Goal: Navigation & Orientation: Find specific page/section

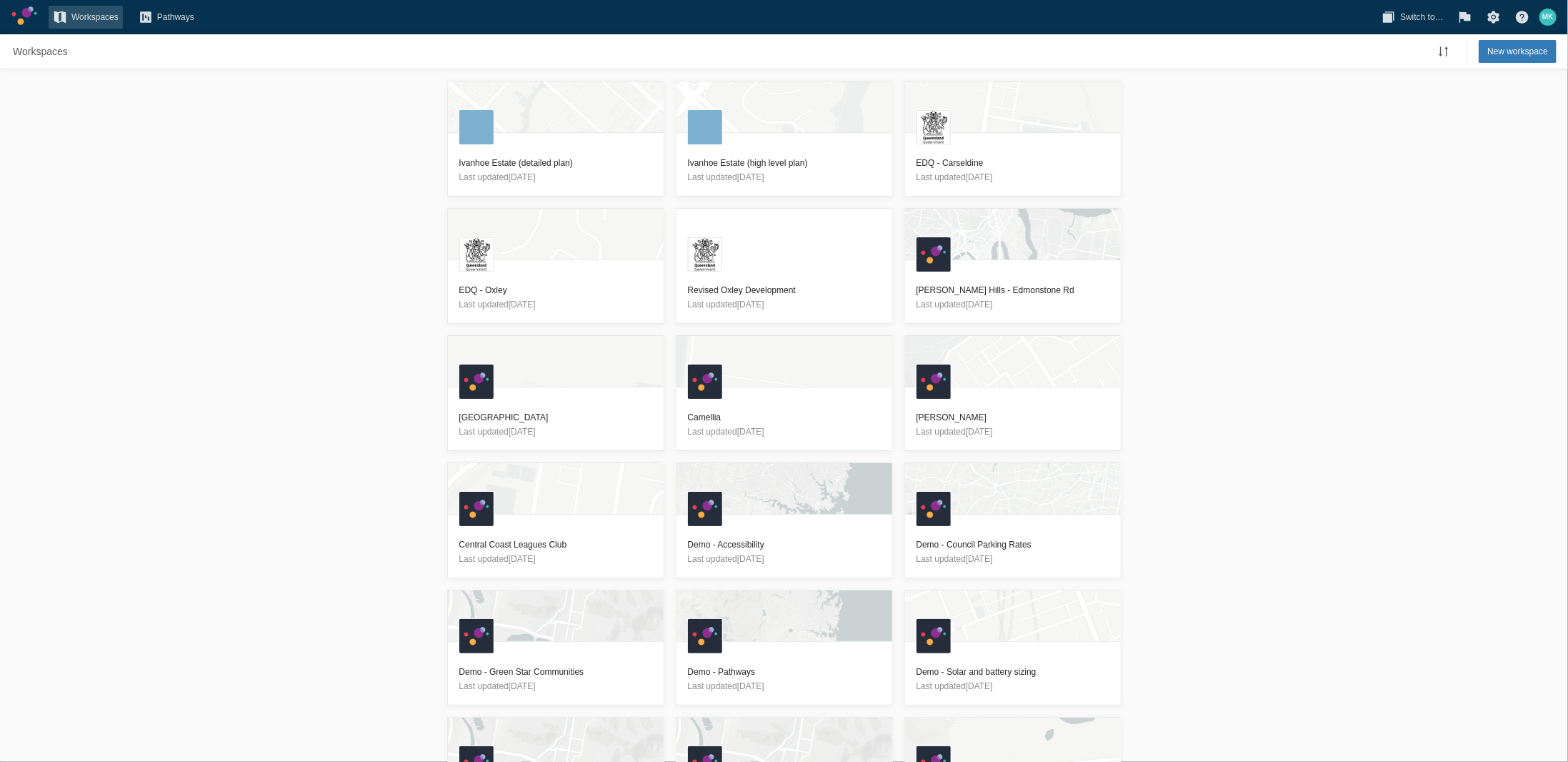
click at [1449, 18] on div "Switch to…" at bounding box center [1414, 17] width 74 height 23
click at [1428, 12] on span "Switch to…" at bounding box center [1422, 17] width 43 height 14
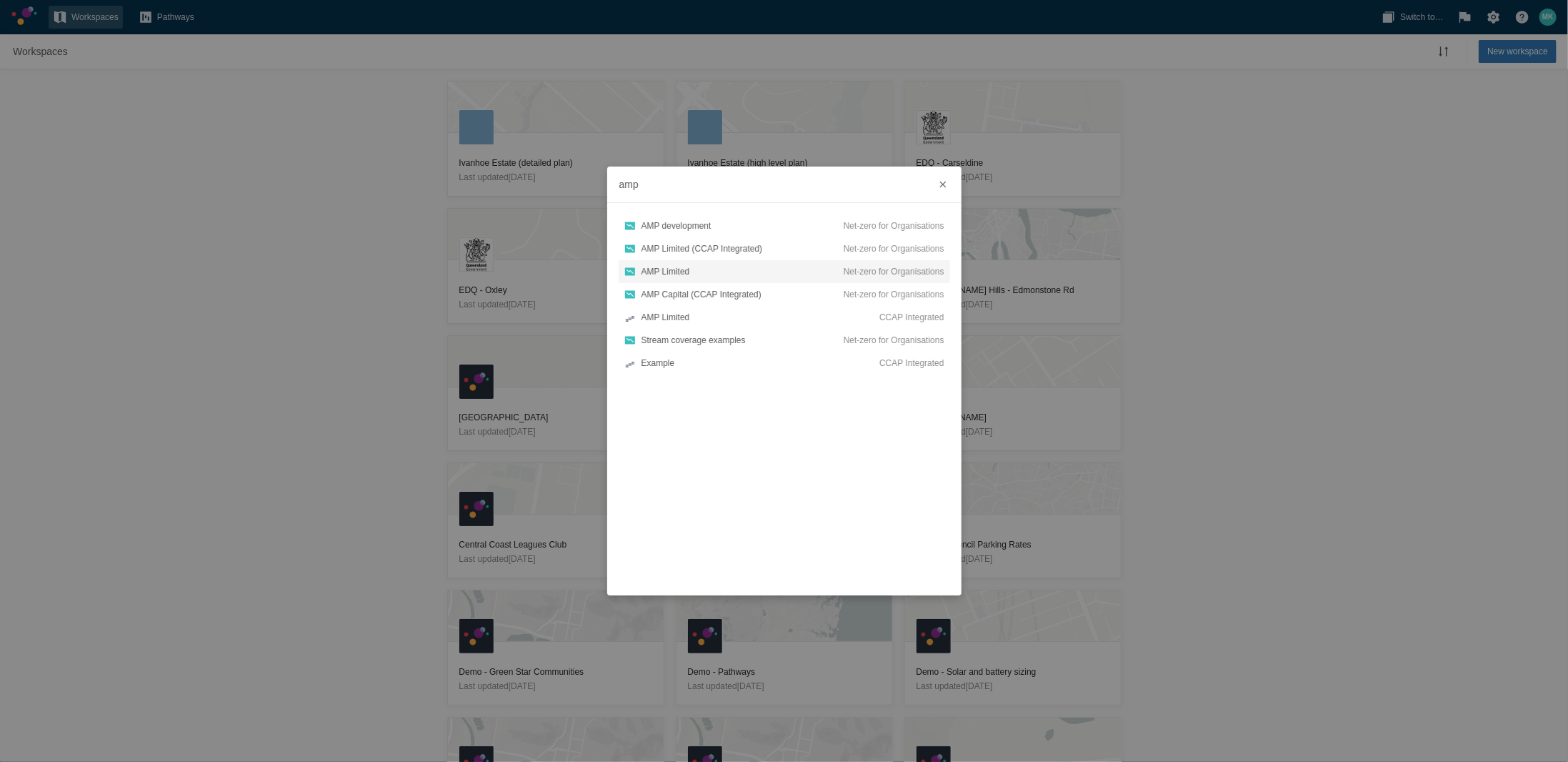
type input "amp"
click at [774, 272] on div "AMP Limited" at bounding box center [742, 271] width 202 height 14
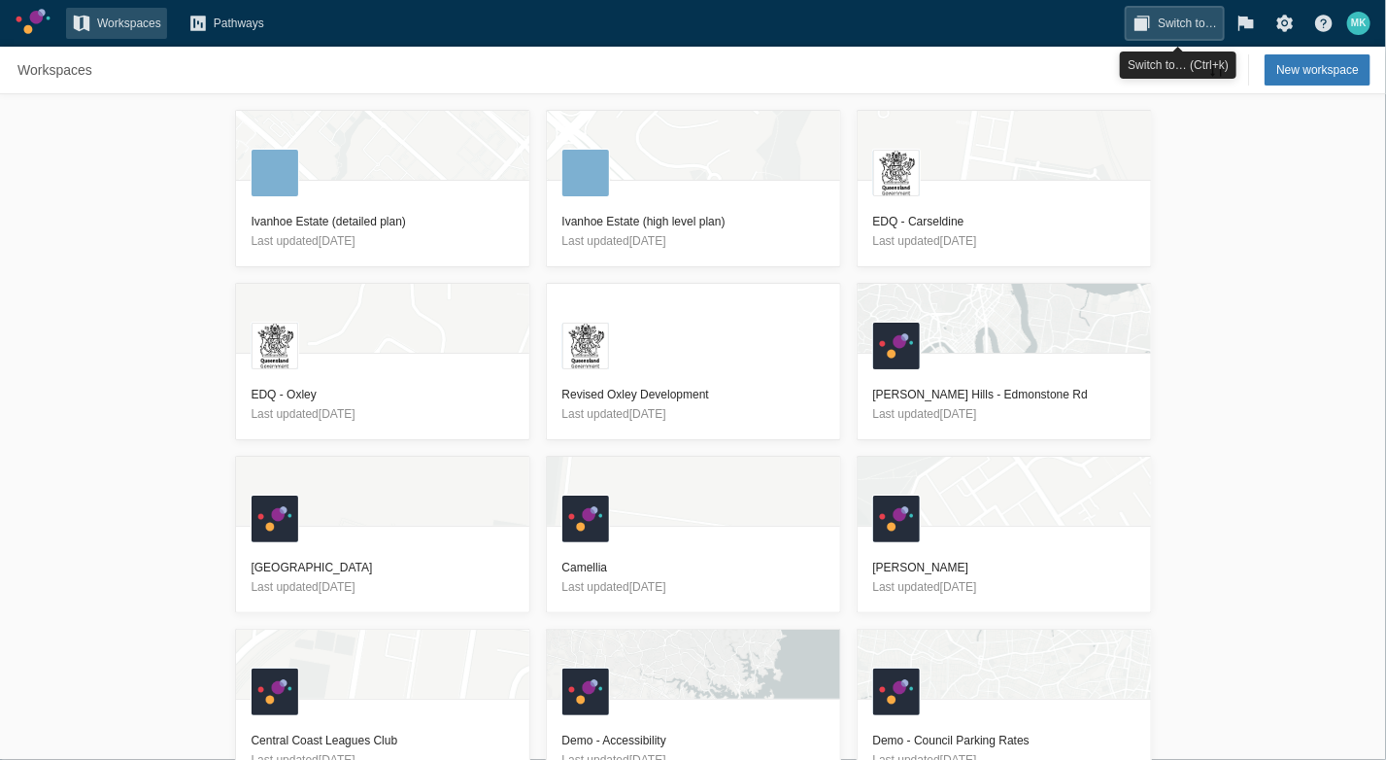
click at [1192, 26] on span "Switch to…" at bounding box center [1187, 23] width 59 height 19
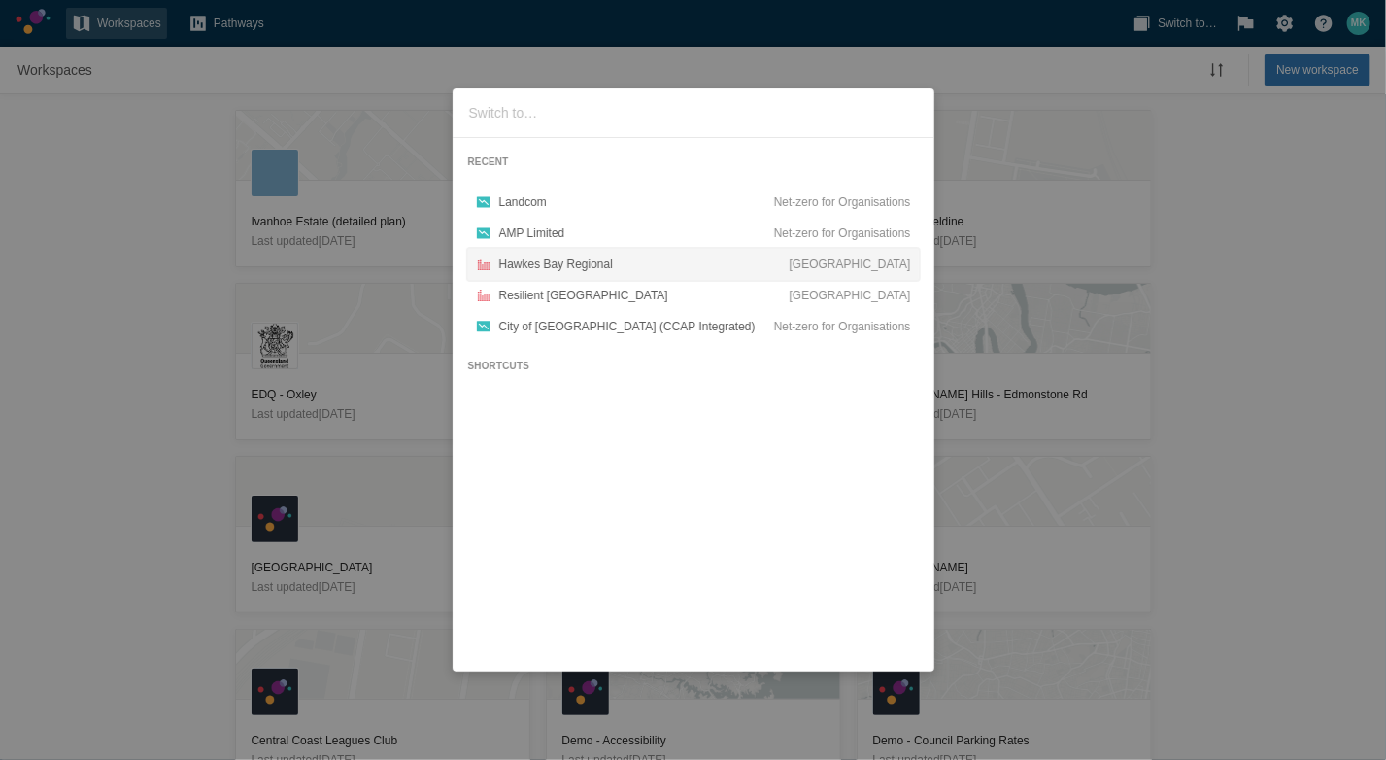
click at [602, 268] on div "Hawkes Bay Regional" at bounding box center [644, 264] width 290 height 19
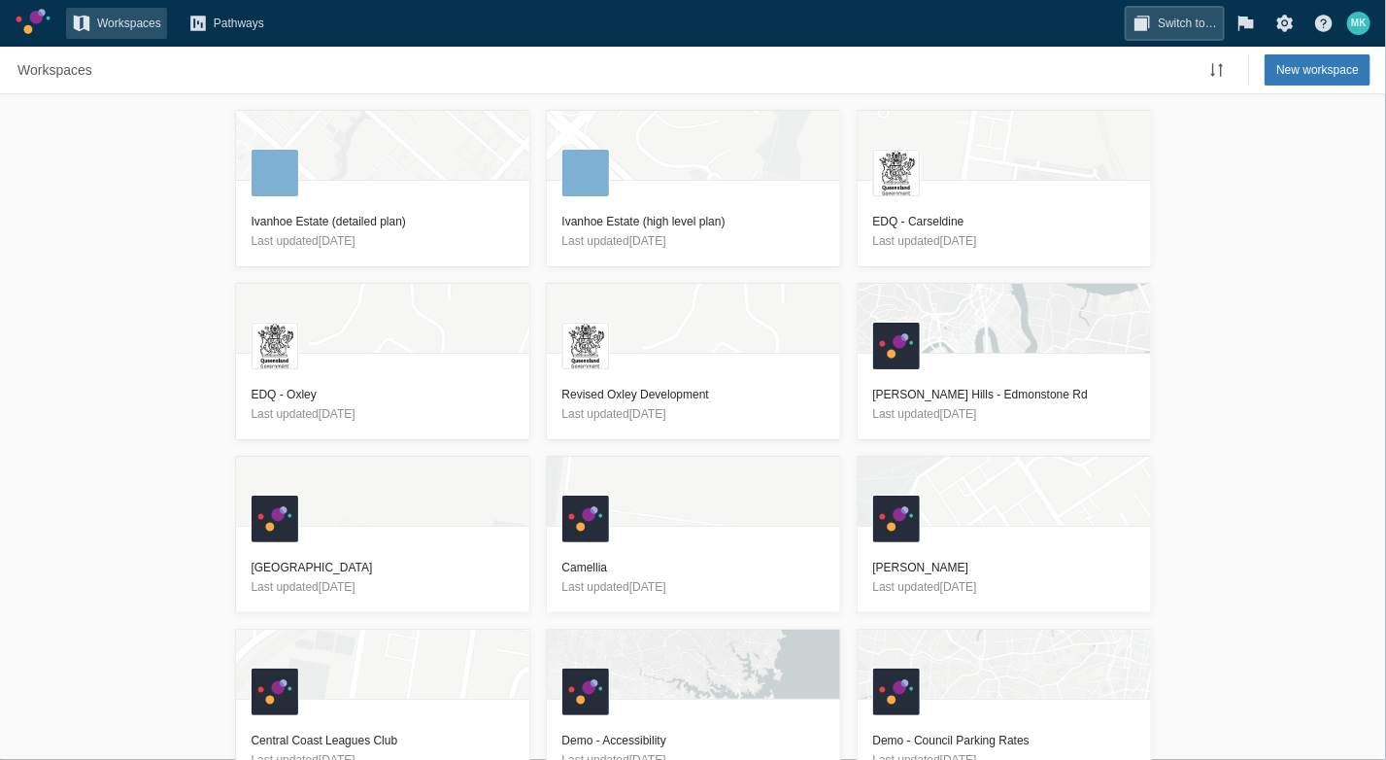
click at [1173, 30] on span "Switch to…" at bounding box center [1187, 23] width 59 height 19
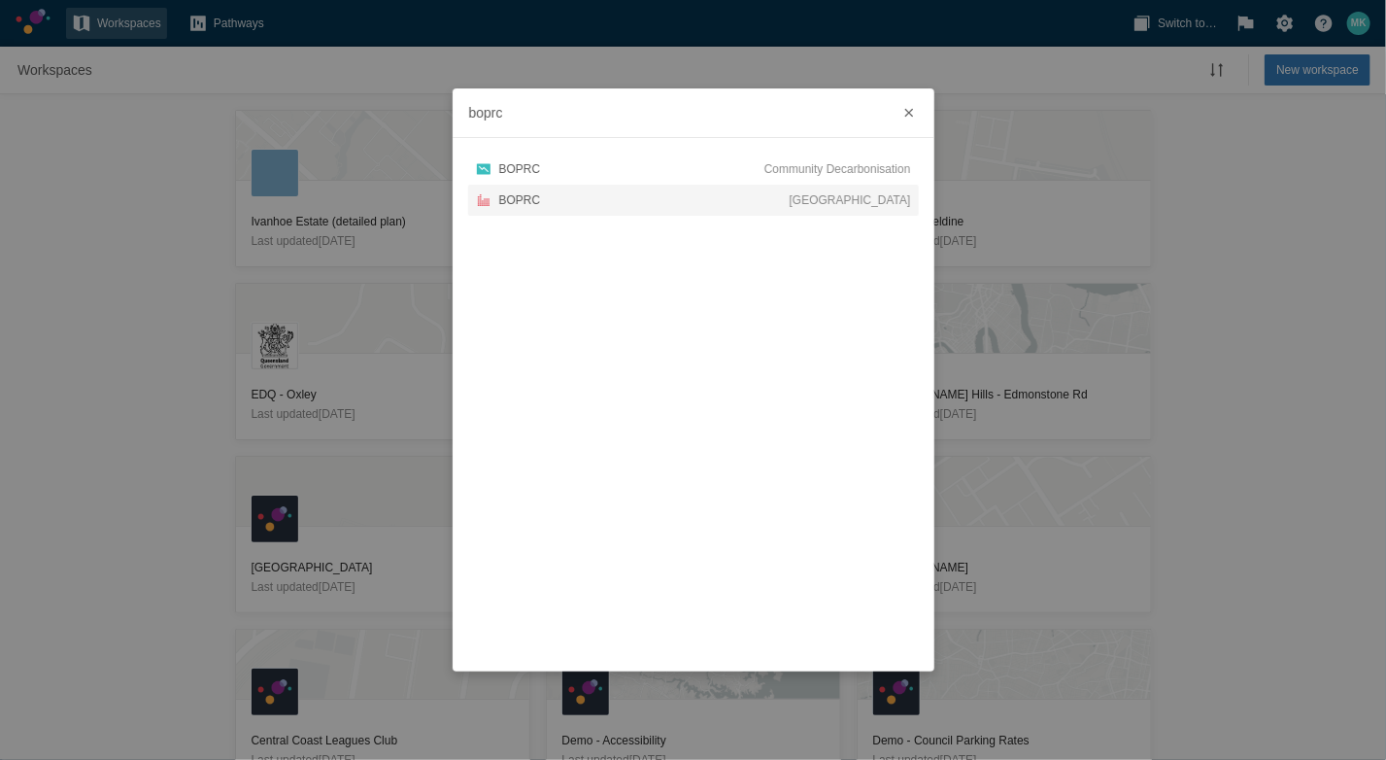
type input "boprc"
click at [619, 197] on div "BOPRC" at bounding box center [644, 199] width 290 height 19
